Goal: Find specific page/section: Find specific page/section

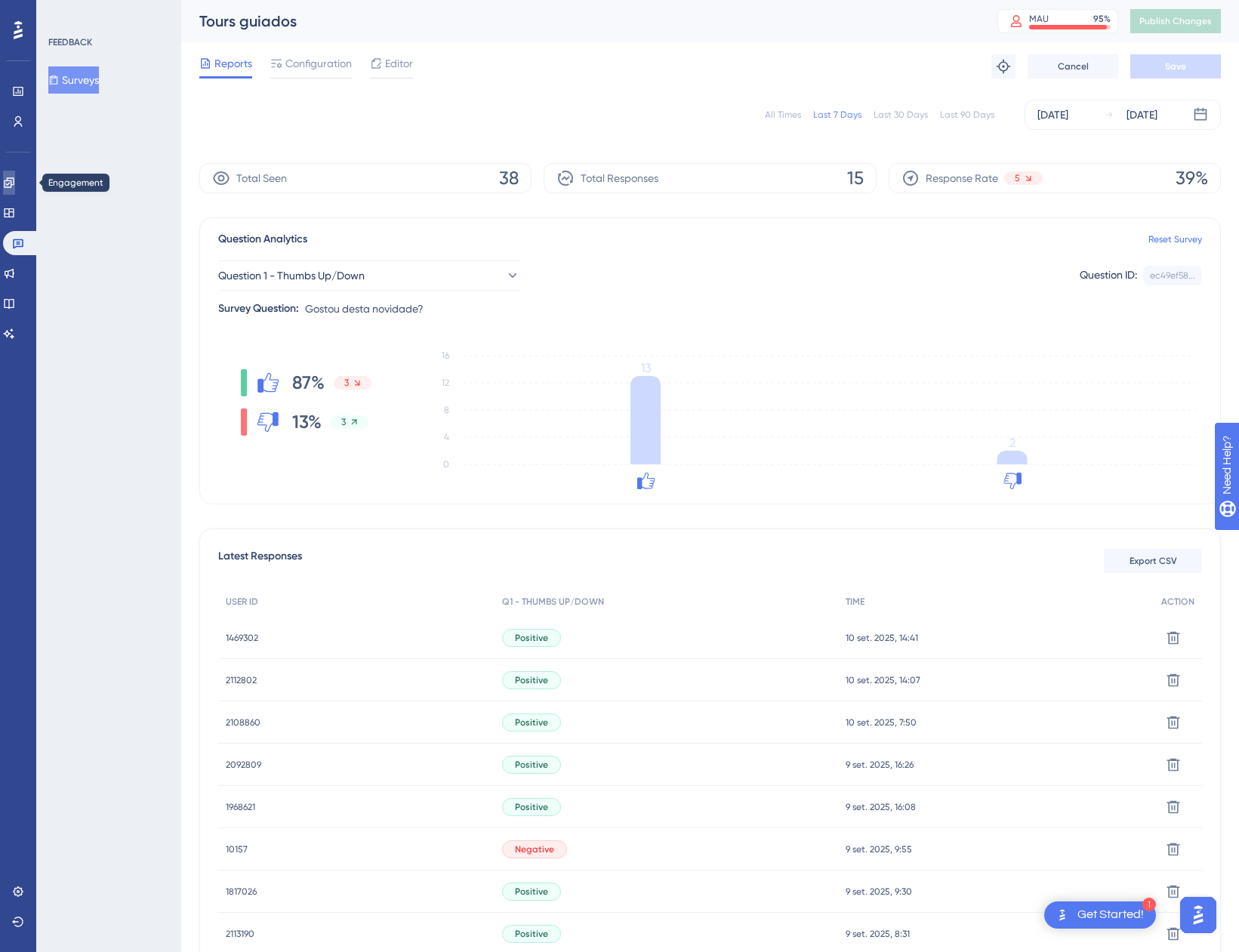
click at [13, 182] on icon at bounding box center [9, 182] width 10 height 10
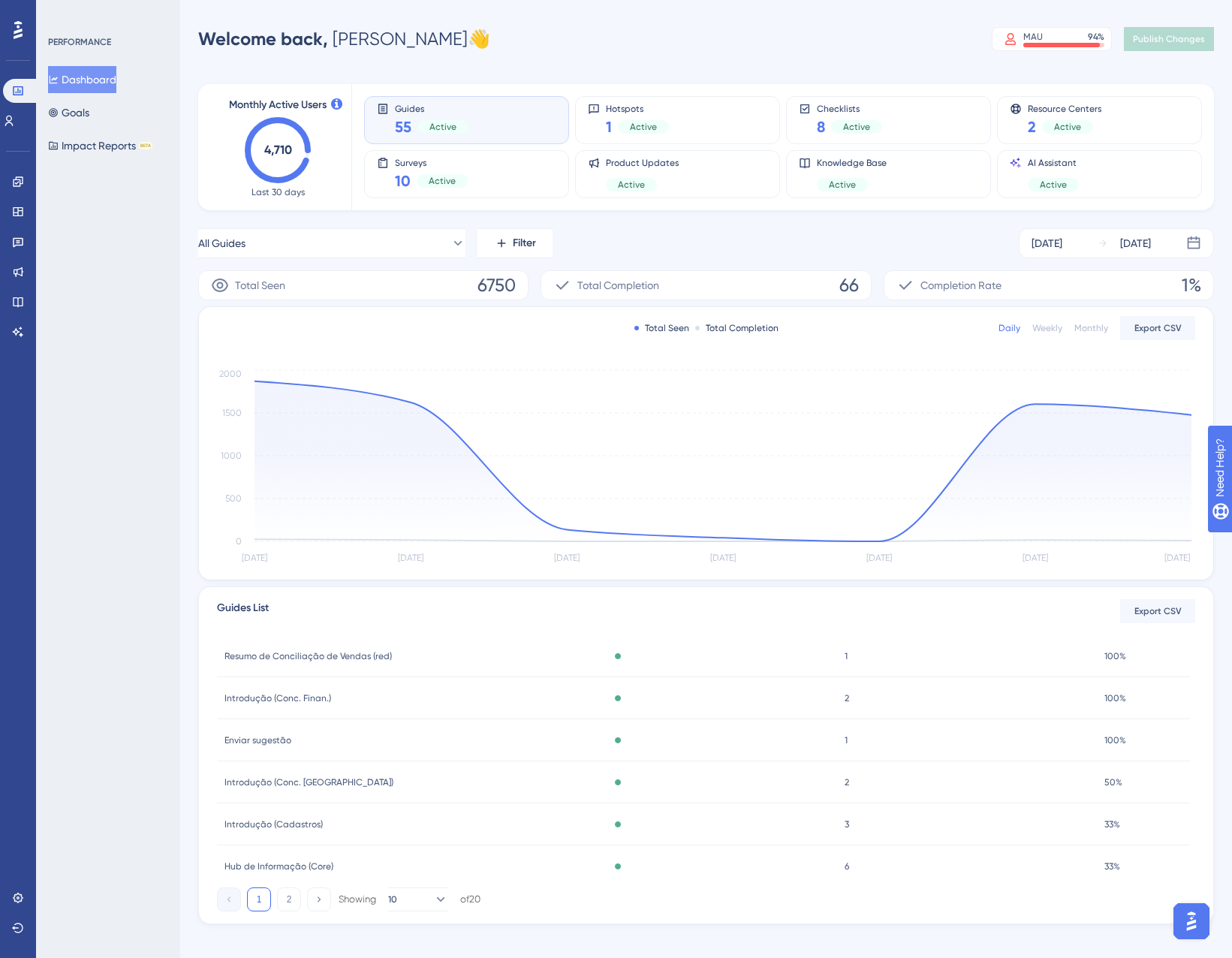
scroll to position [222, 0]
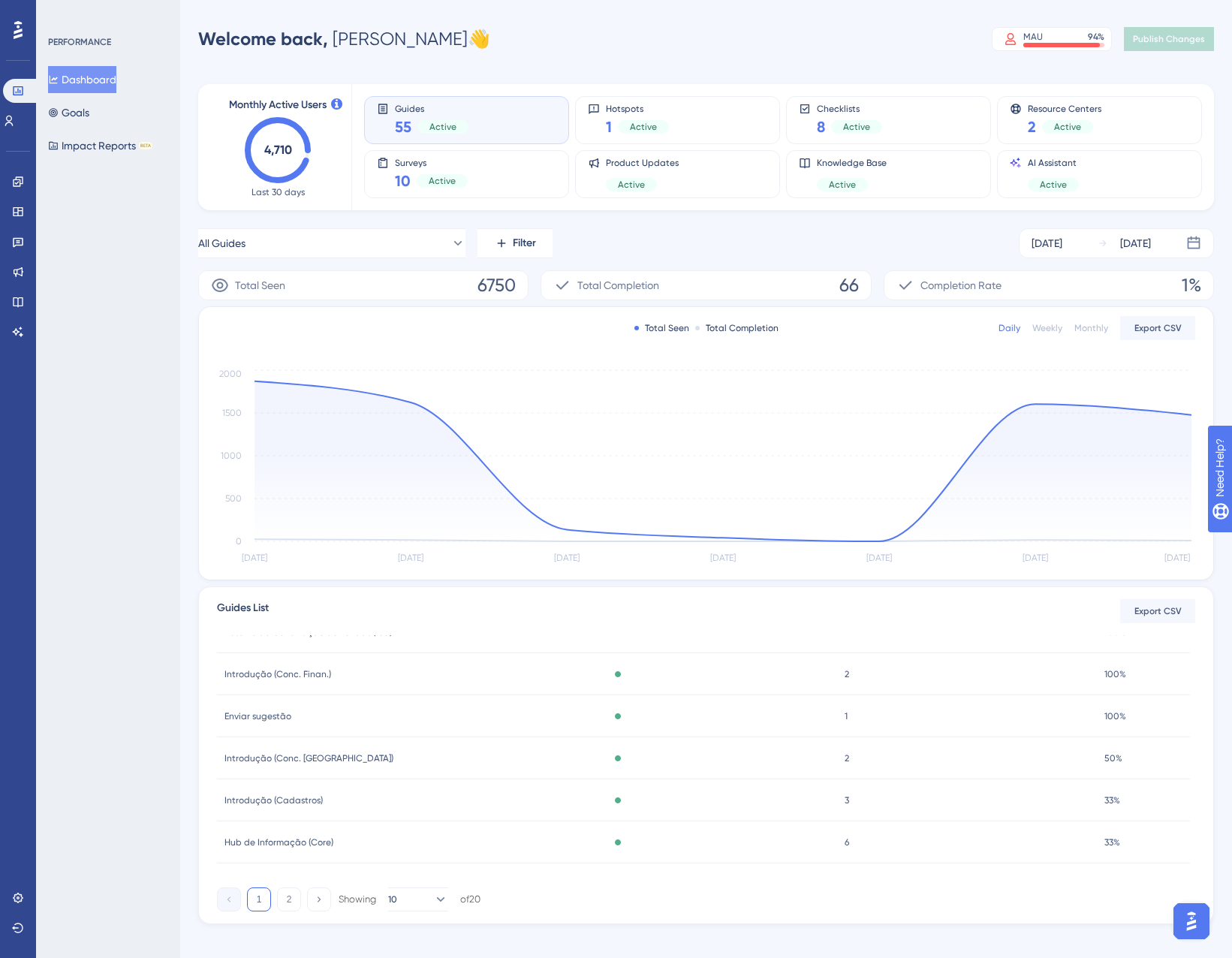
click at [261, 718] on span "Enviar sugestão" at bounding box center [258, 717] width 67 height 12
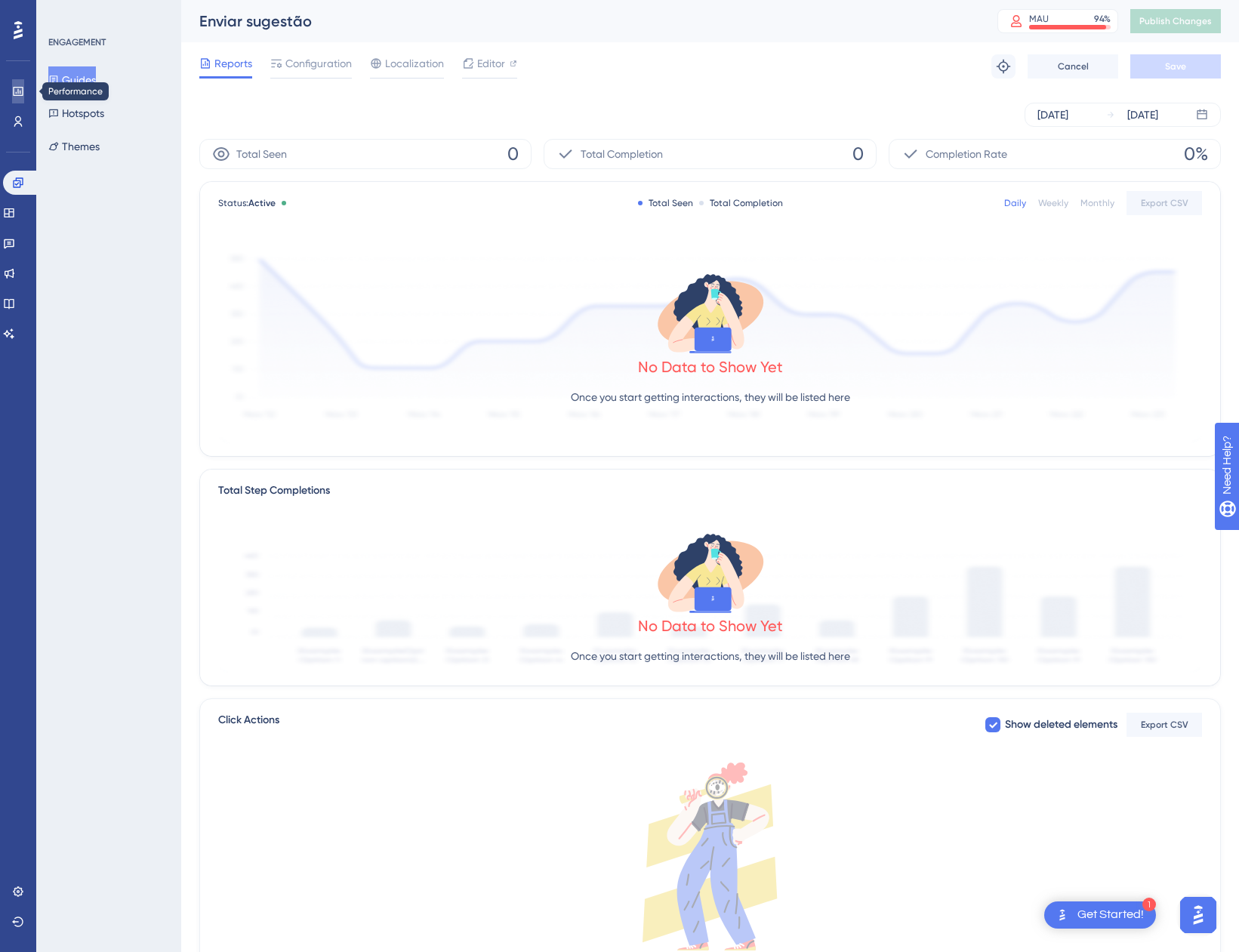
click at [21, 97] on link at bounding box center [19, 91] width 12 height 24
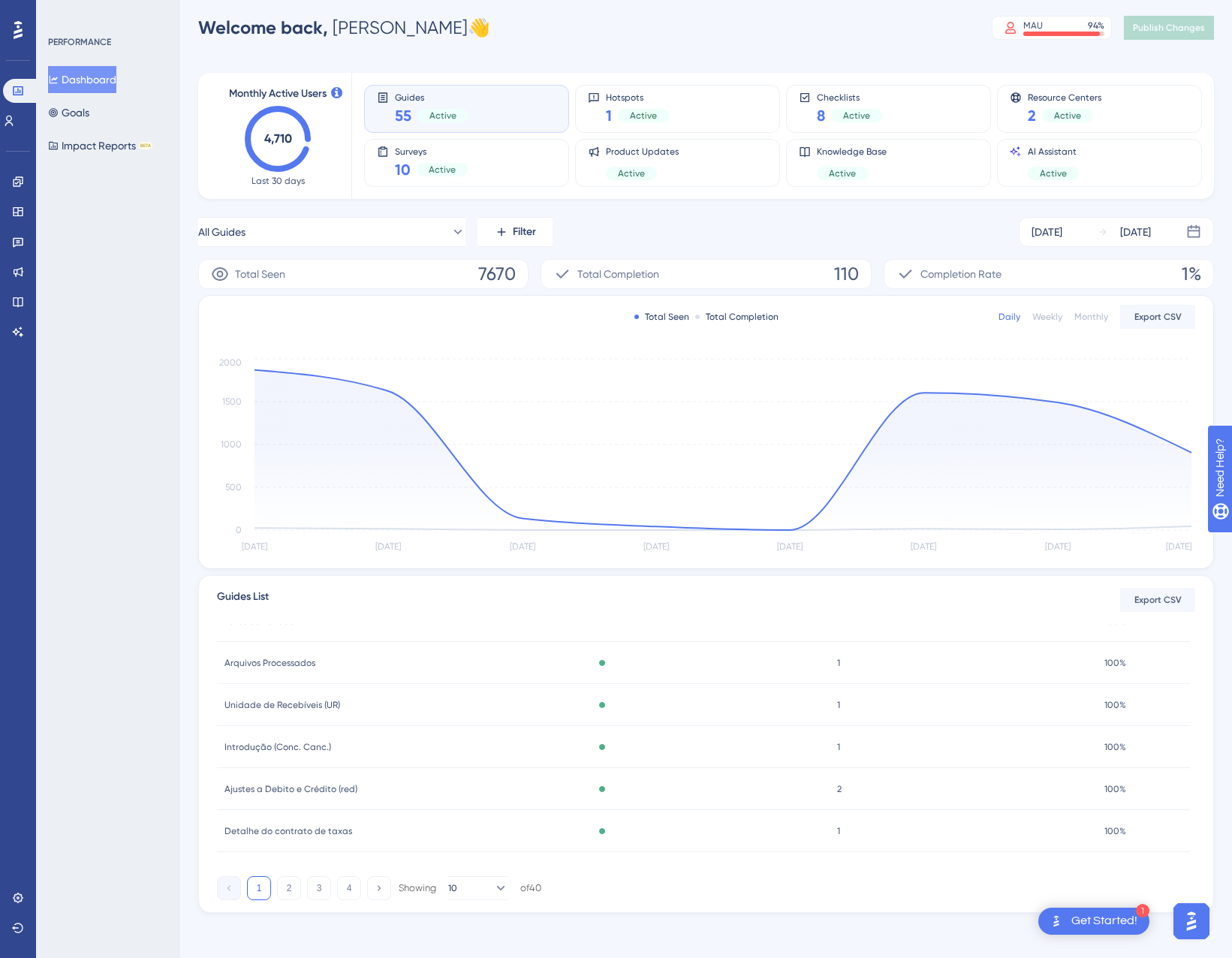
scroll to position [14, 0]
click at [279, 880] on button "2" at bounding box center [288, 885] width 24 height 24
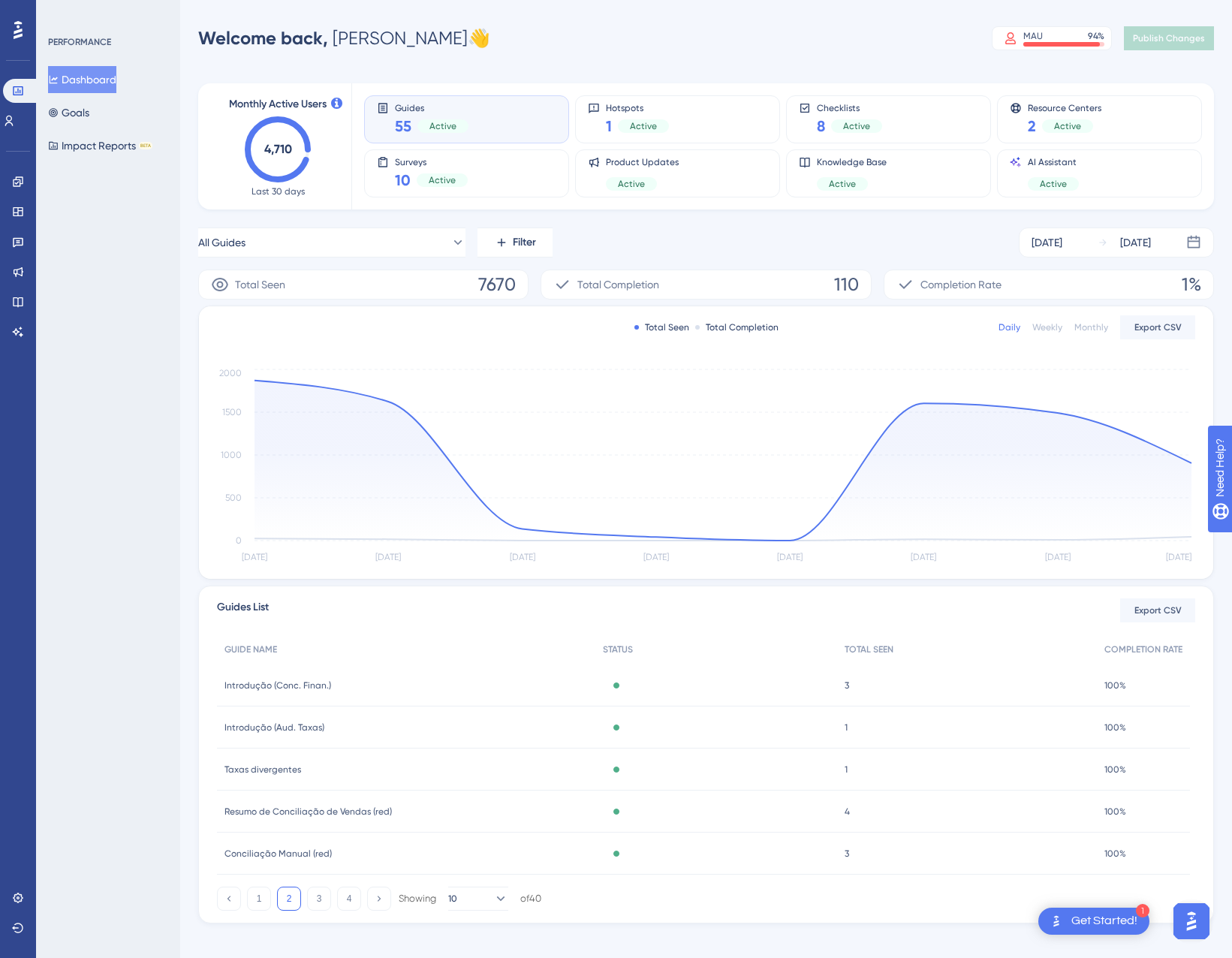
scroll to position [0, 0]
click at [325, 897] on button "3" at bounding box center [318, 899] width 24 height 24
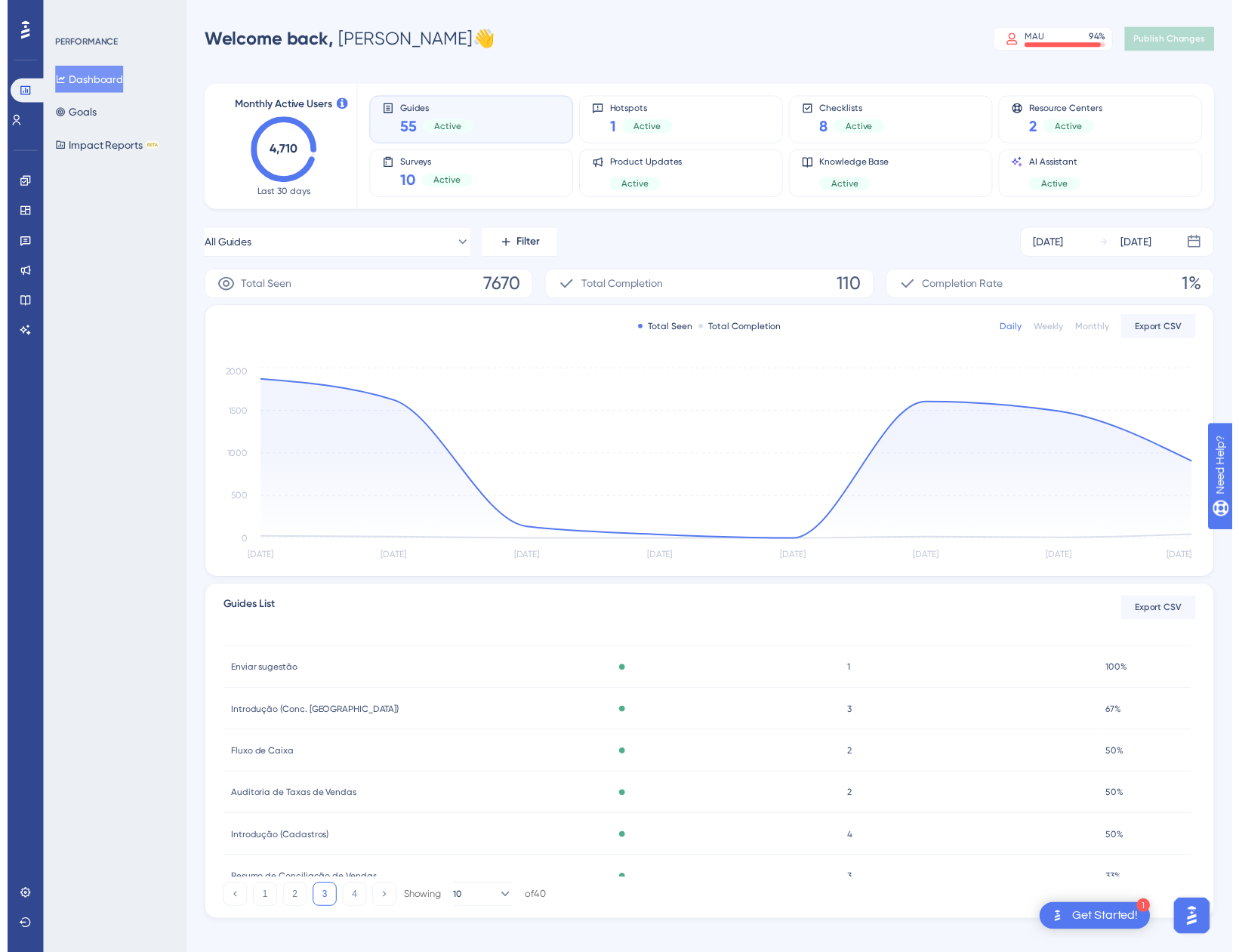
scroll to position [224, 0]
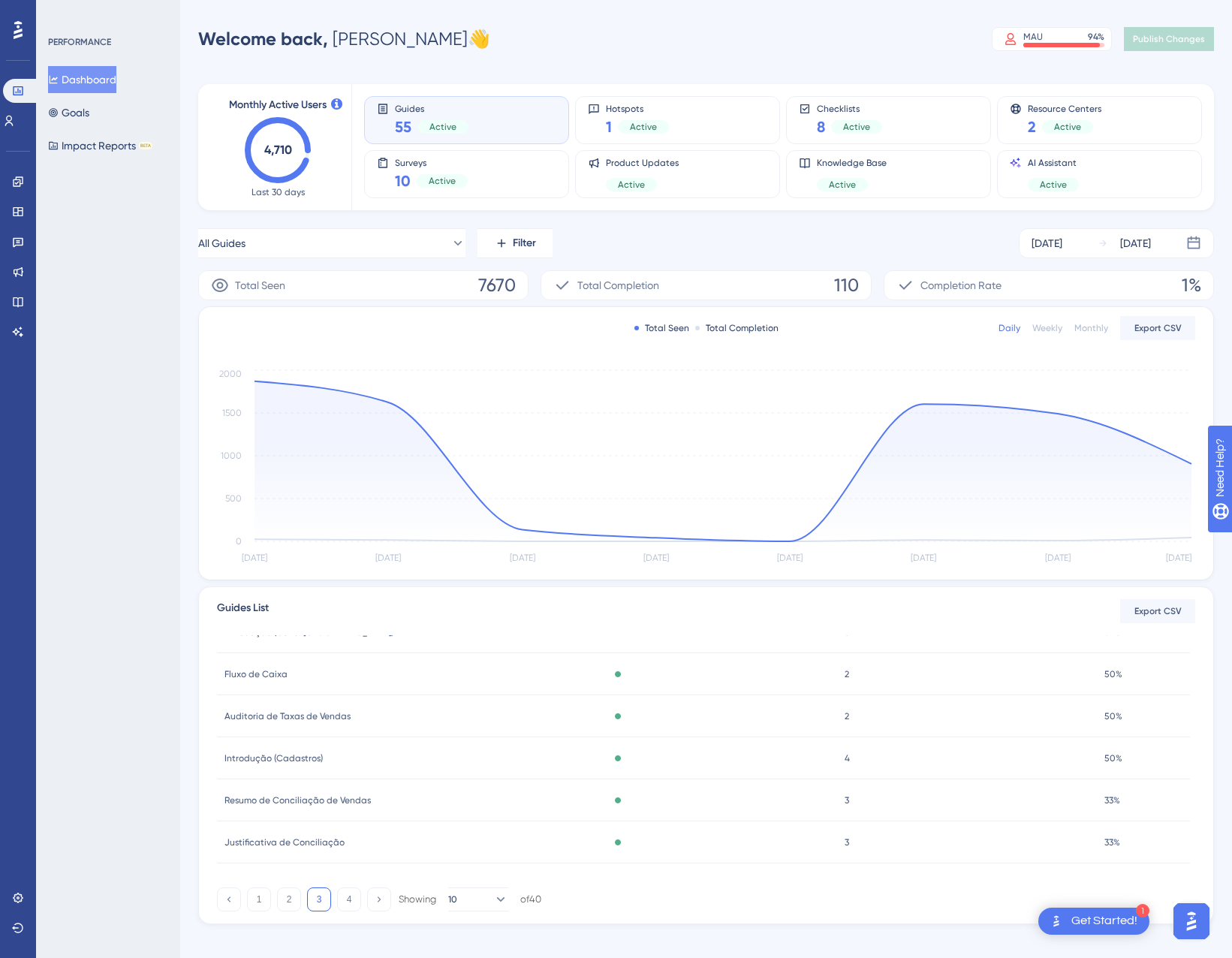
click at [342, 911] on div "Guides List Export CSV GUIDE NAME STATUS TOTAL SEEN COMPLETION RATE Conclusão (…" at bounding box center [706, 756] width 1016 height 338
click at [14, 178] on icon at bounding box center [19, 182] width 12 height 12
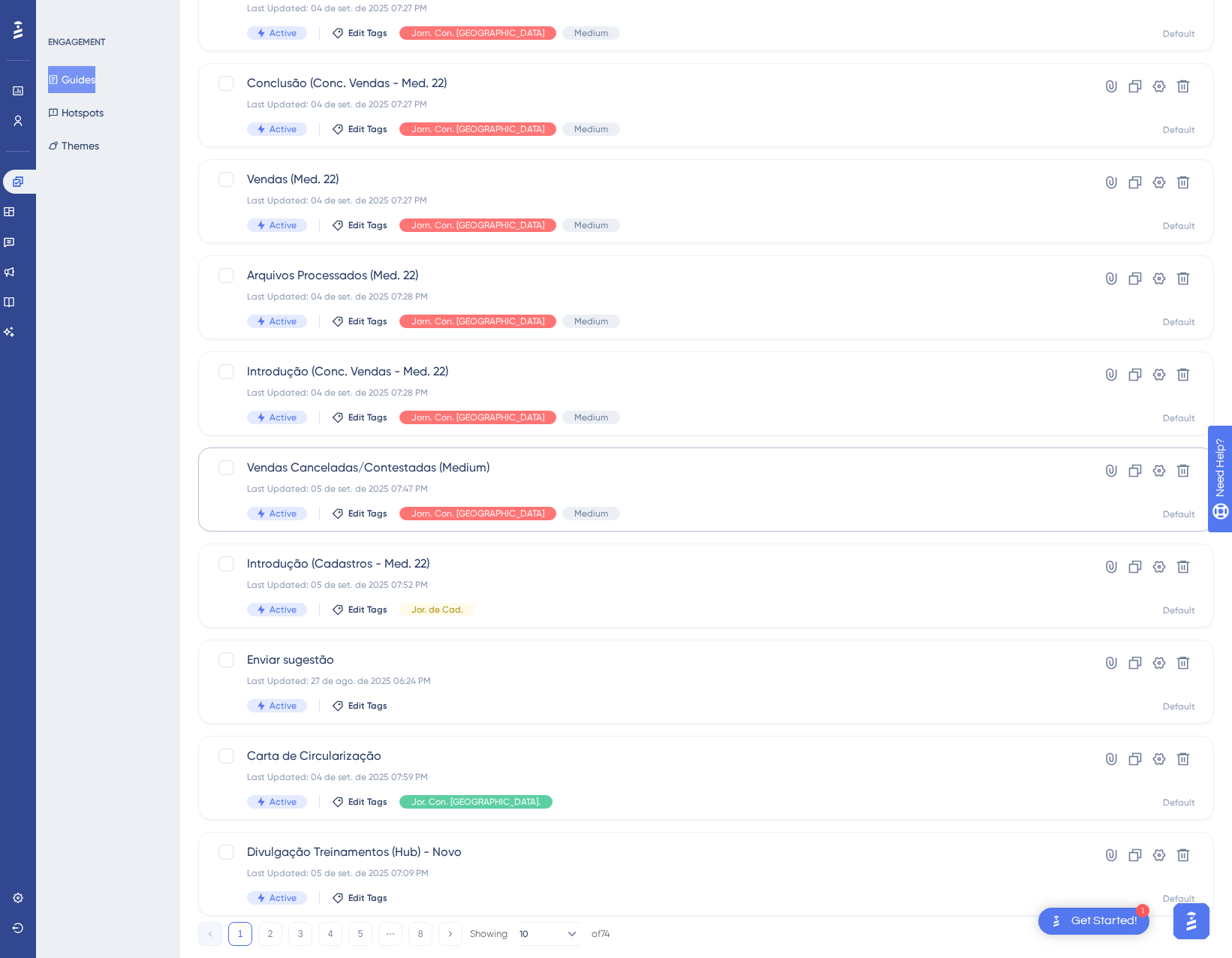
scroll to position [207, 0]
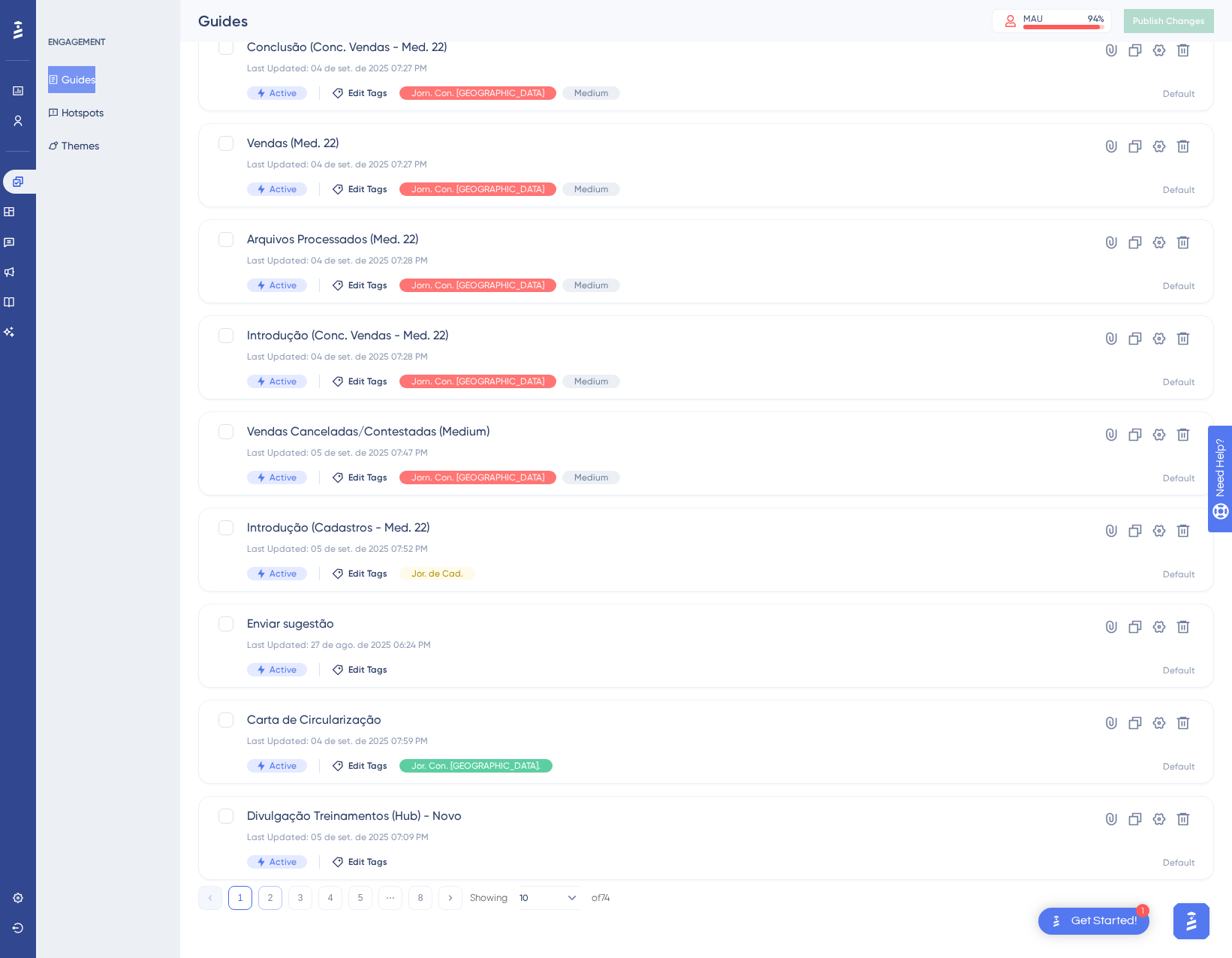
click at [267, 894] on button "2" at bounding box center [270, 898] width 24 height 24
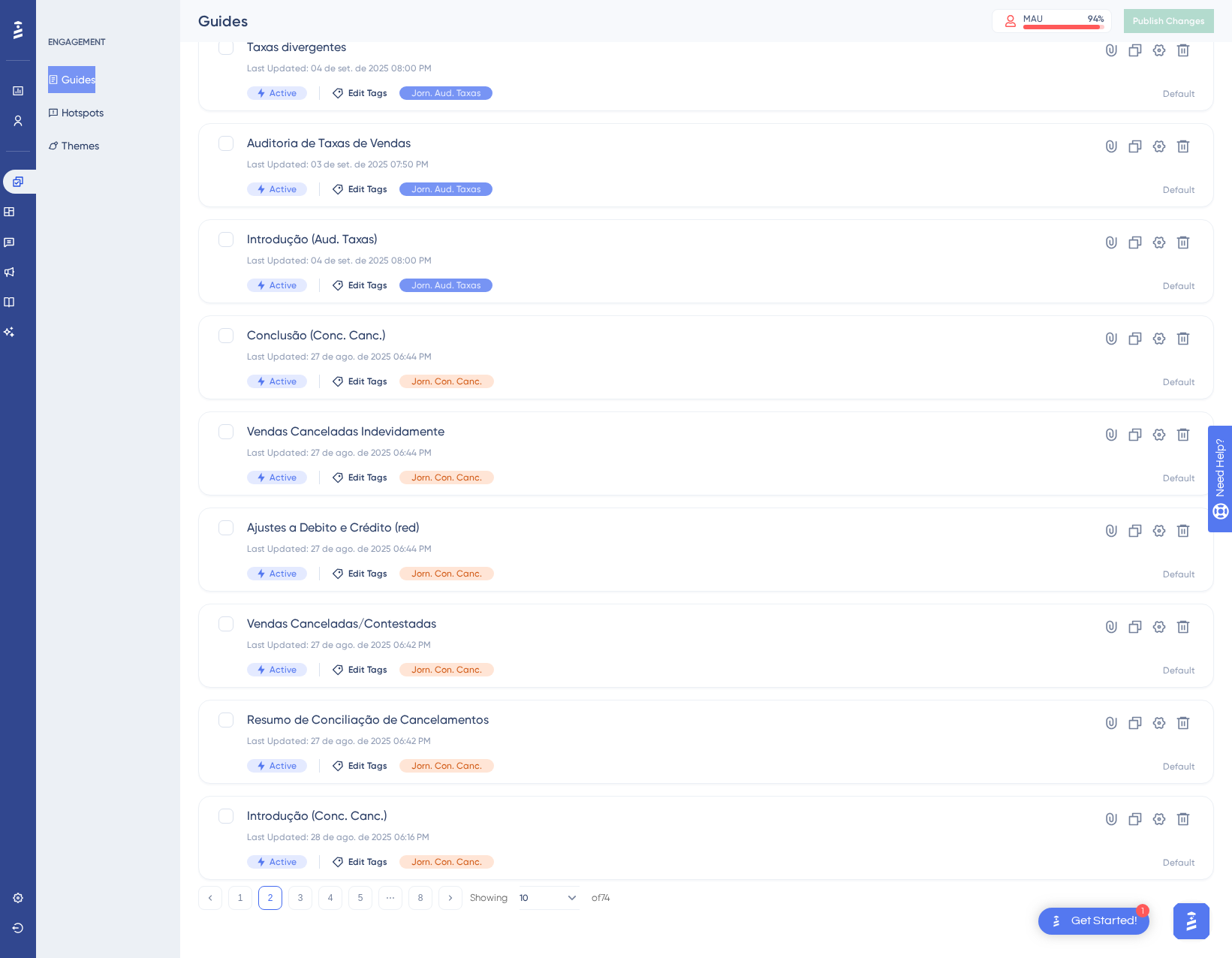
click at [280, 897] on button "2" at bounding box center [270, 898] width 24 height 24
click at [308, 901] on button "3" at bounding box center [300, 898] width 24 height 24
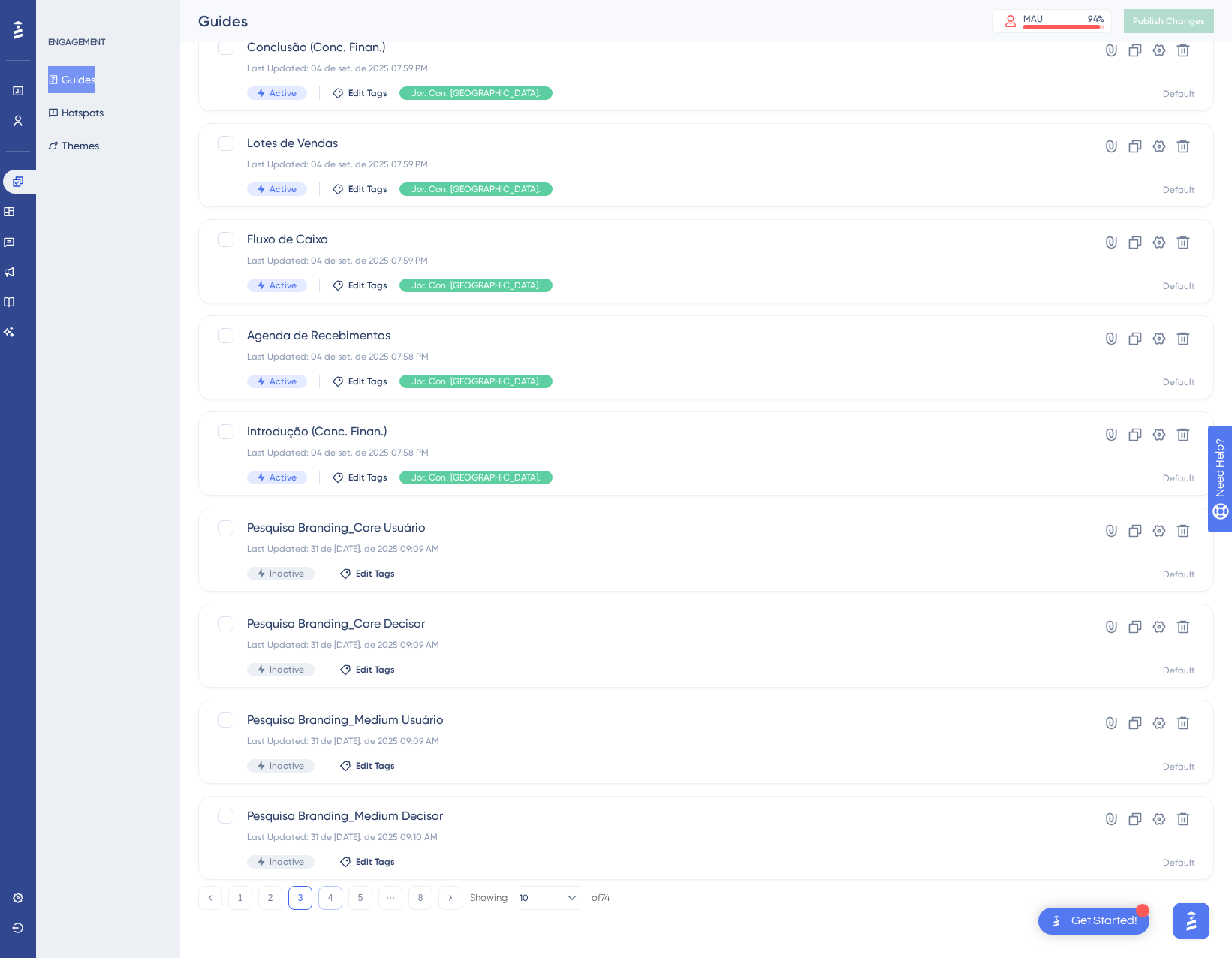
click at [331, 898] on button "4" at bounding box center [330, 898] width 24 height 24
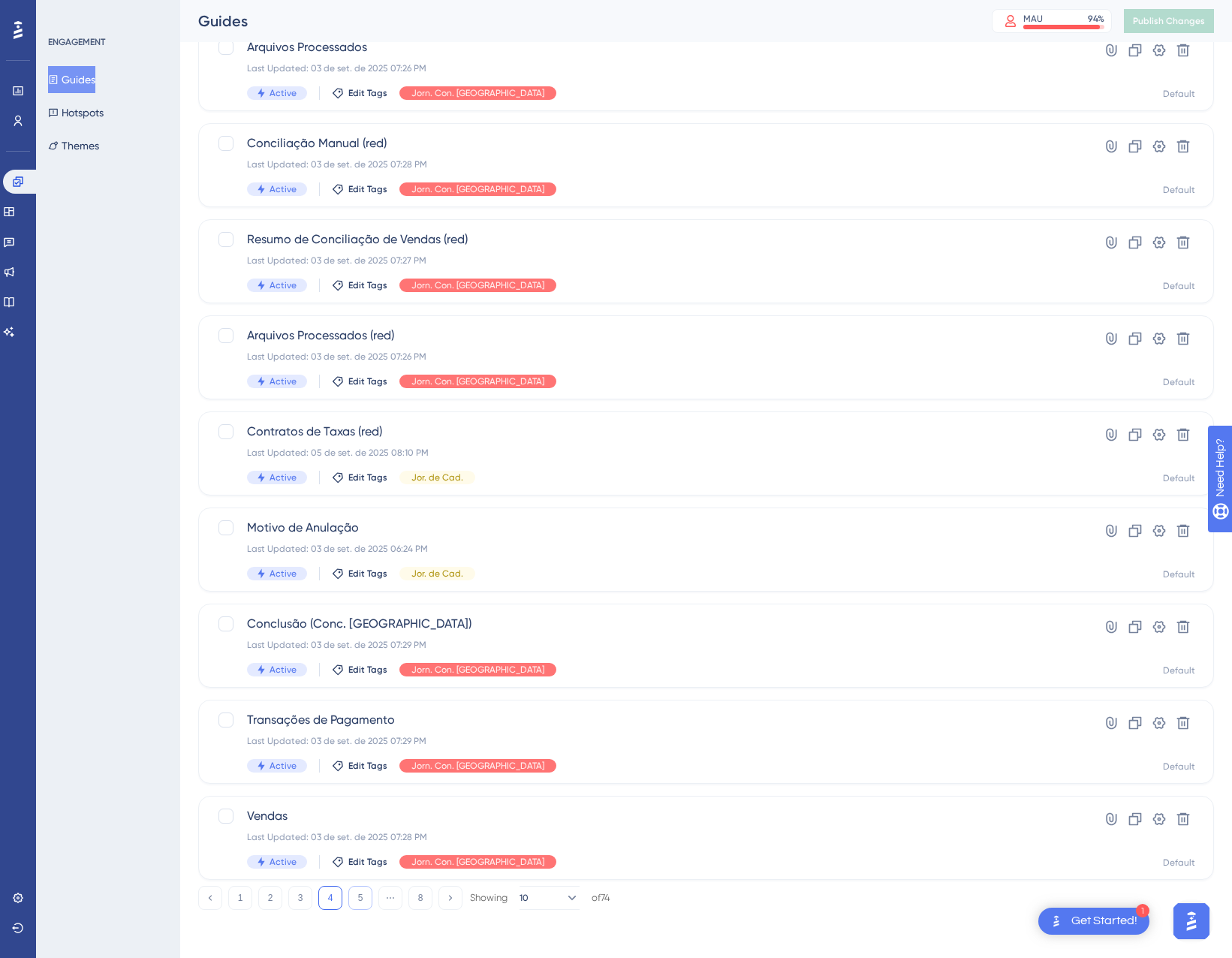
click at [363, 899] on button "5" at bounding box center [360, 898] width 24 height 24
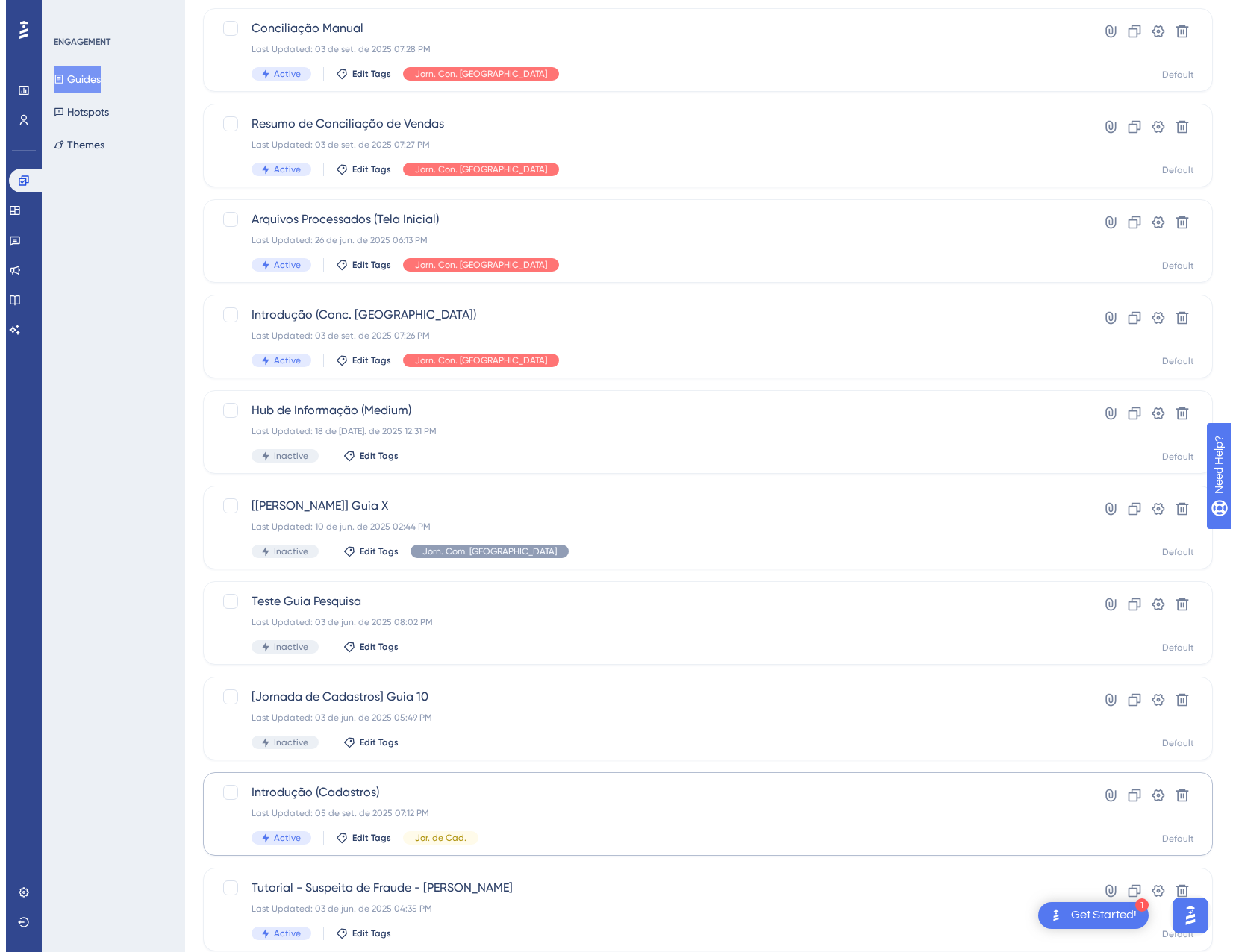
scroll to position [0, 0]
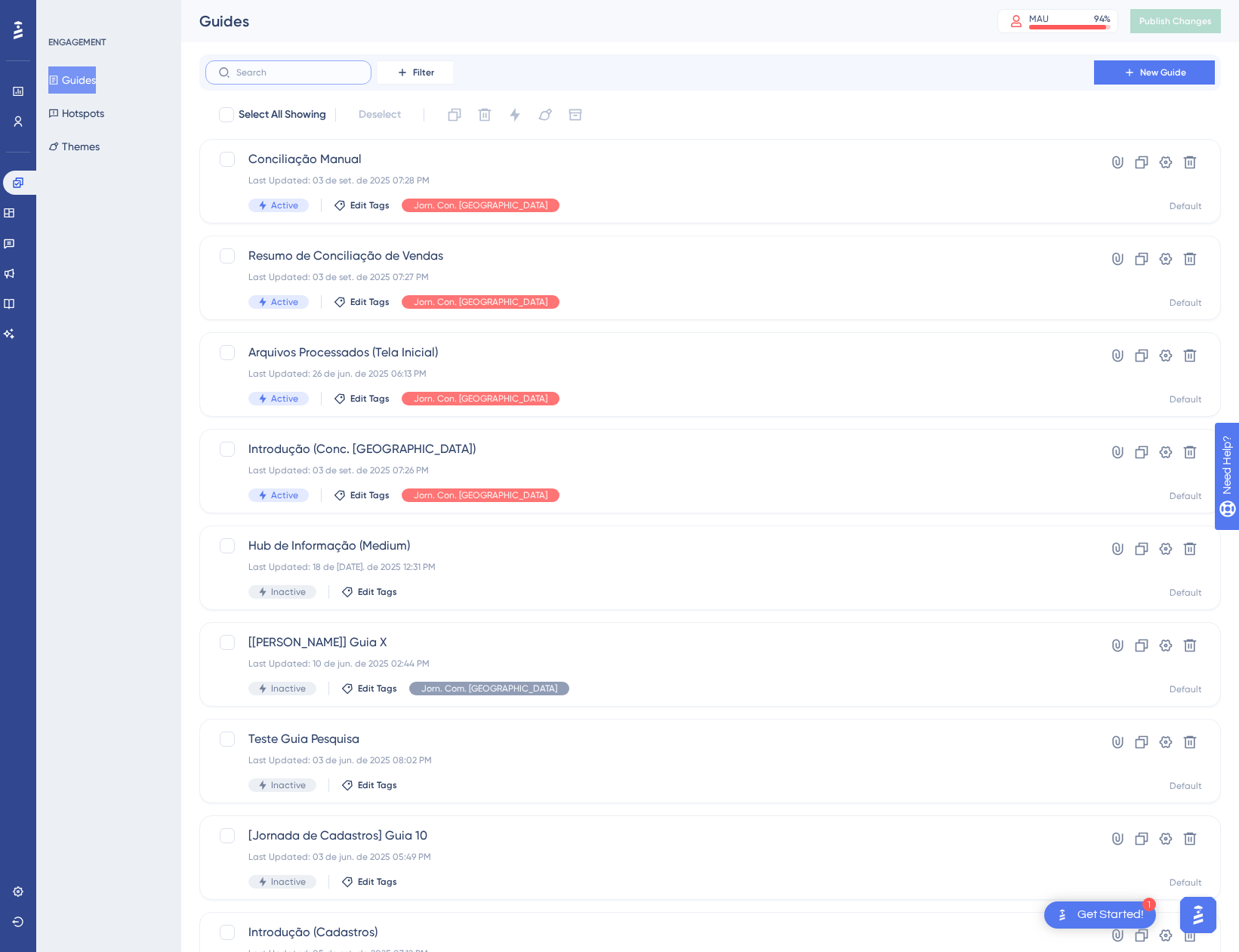
click at [327, 73] on input "text" at bounding box center [297, 72] width 122 height 11
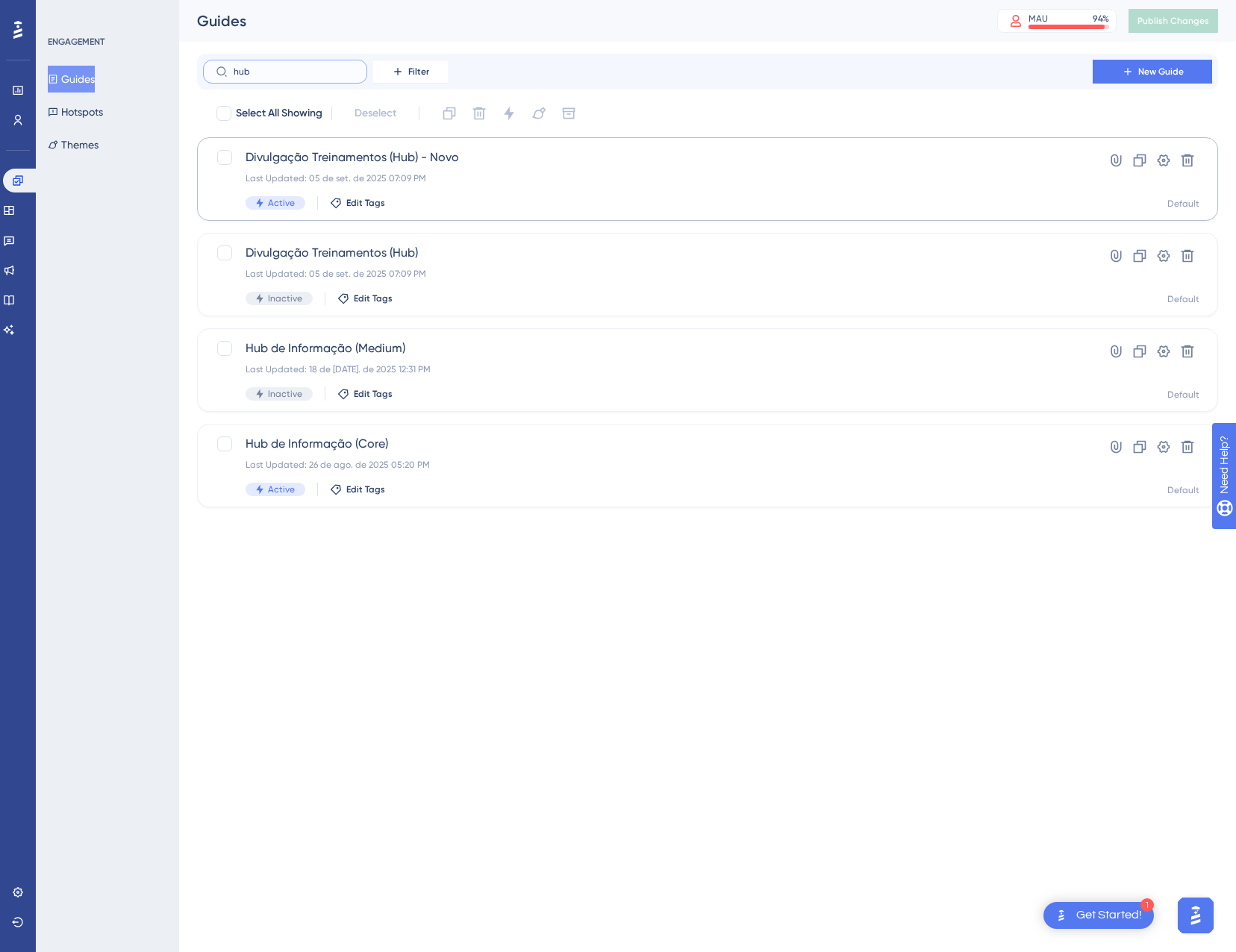
type input "hub"
click at [505, 195] on div "Divulgação Treinamentos (Hub) - Novo Last Updated: 05 de set. de 2025 07:09 PM …" at bounding box center [648, 179] width 804 height 61
